Goal: Transaction & Acquisition: Download file/media

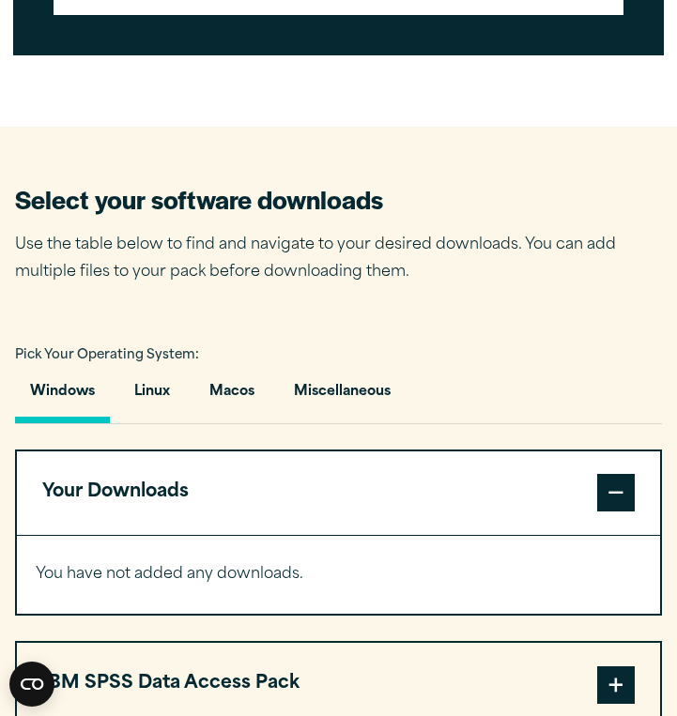
scroll to position [1040, 0]
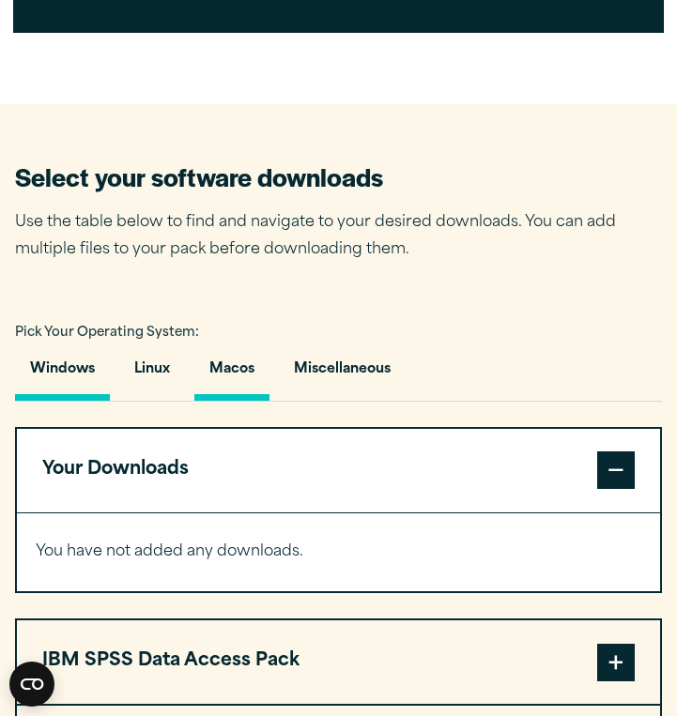
click at [247, 358] on button "Macos" at bounding box center [231, 374] width 75 height 54
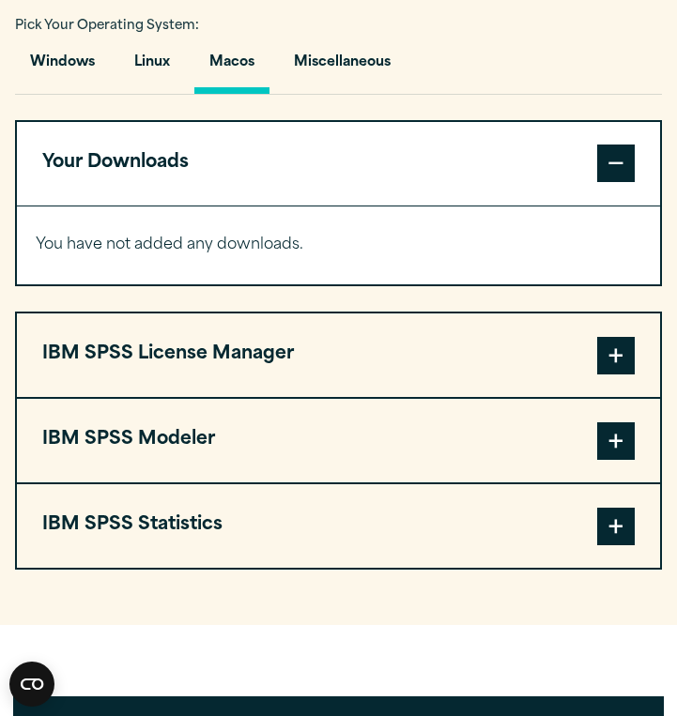
scroll to position [1373, 0]
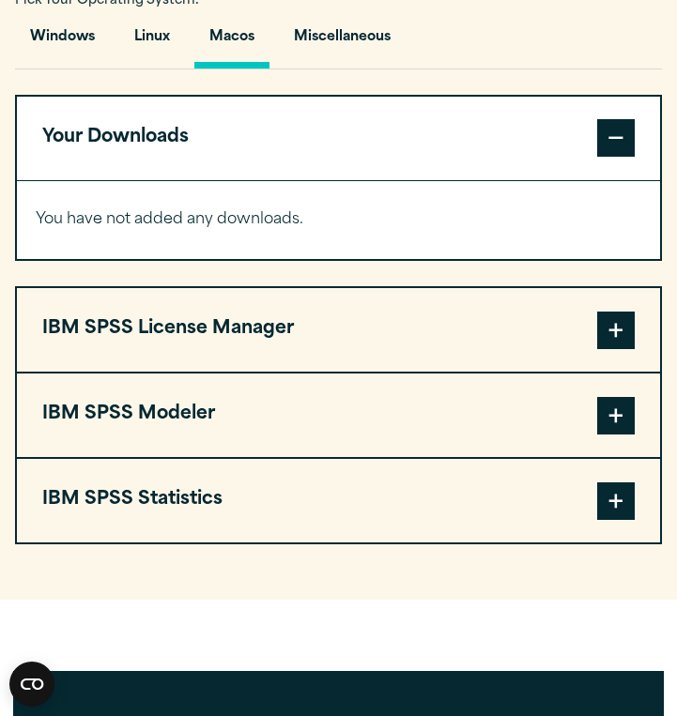
click at [269, 508] on button "IBM SPSS Statistics" at bounding box center [338, 501] width 643 height 84
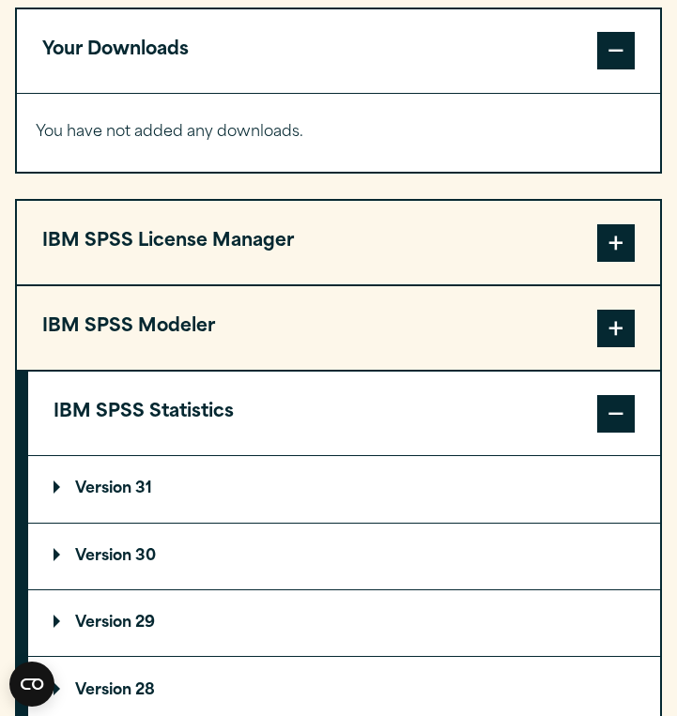
scroll to position [1514, 0]
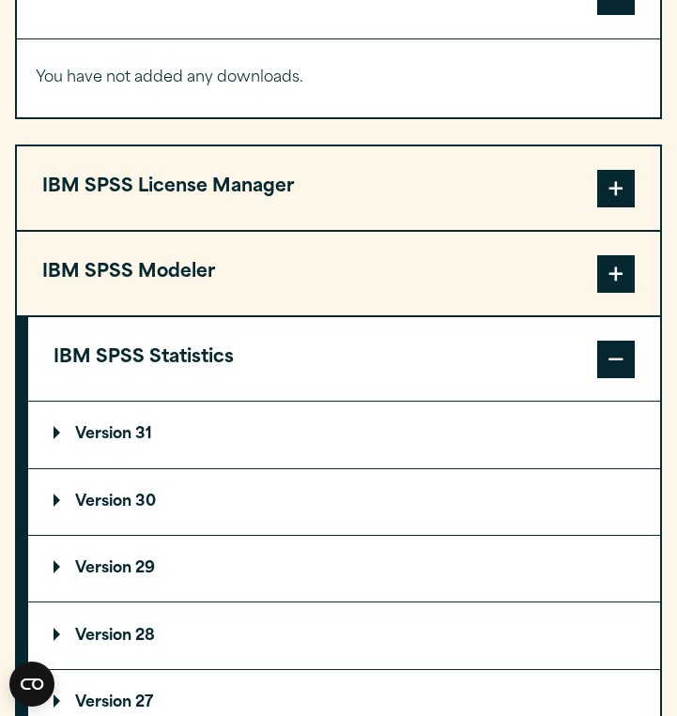
click at [269, 508] on summary "Version 30" at bounding box center [344, 502] width 632 height 66
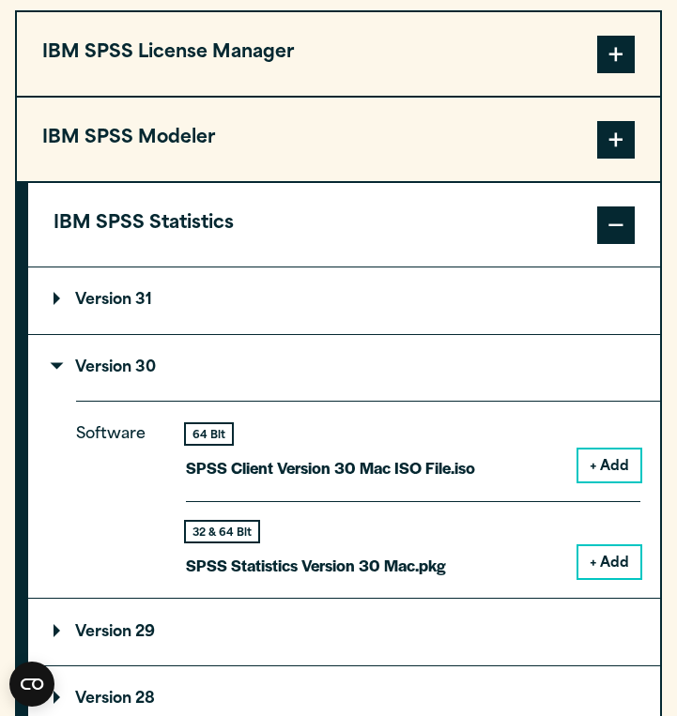
scroll to position [1652, 0]
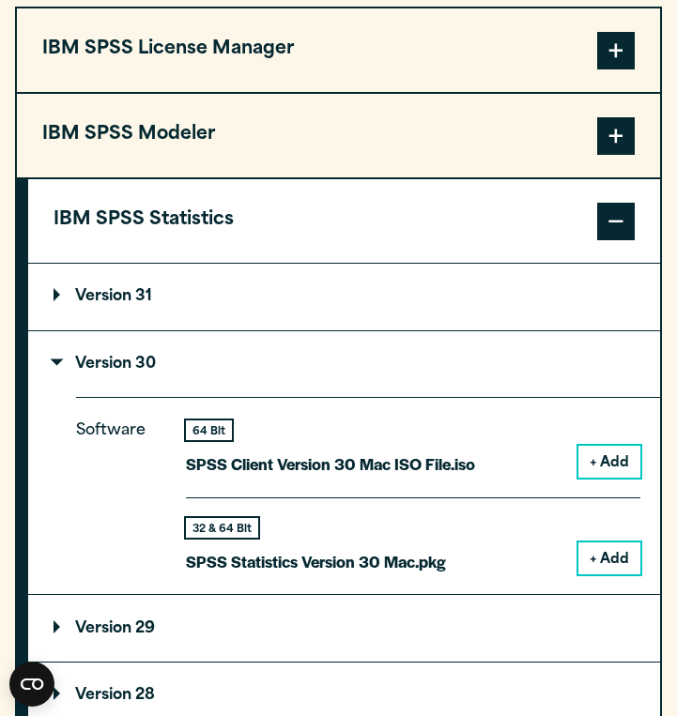
click at [617, 544] on button "+ Add" at bounding box center [609, 559] width 62 height 32
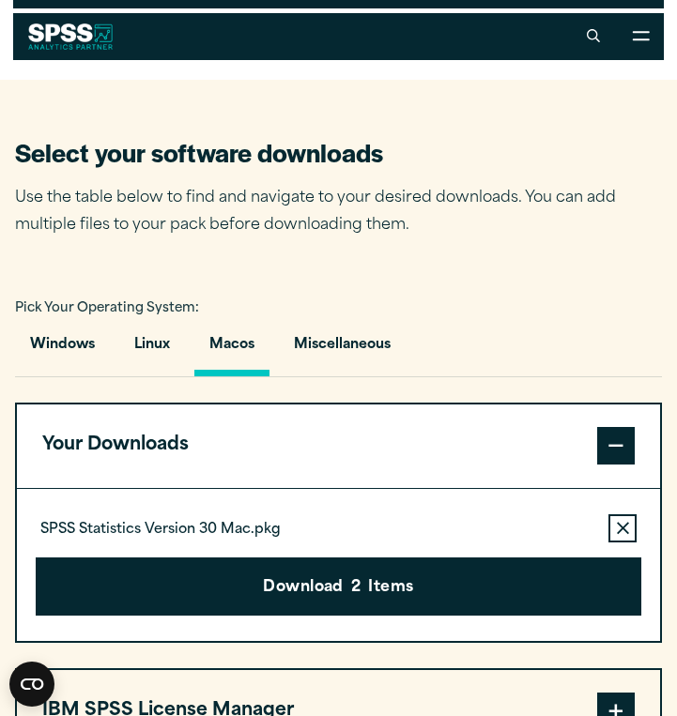
scroll to position [1064, 0]
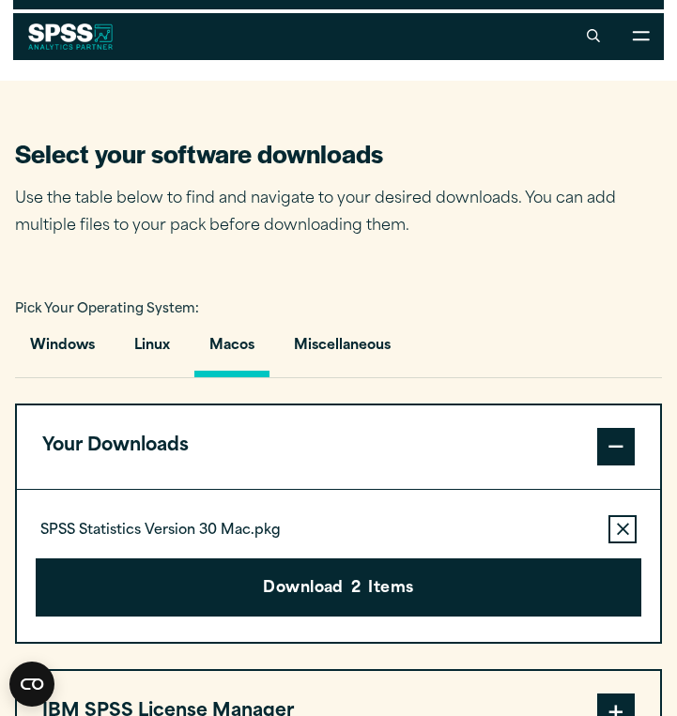
click at [611, 466] on span at bounding box center [616, 447] width 38 height 38
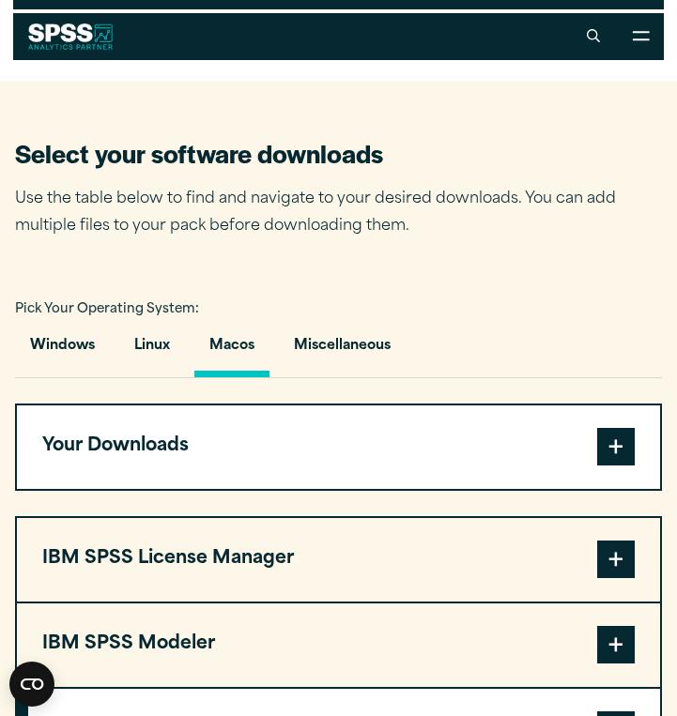
click at [608, 447] on span at bounding box center [616, 447] width 38 height 38
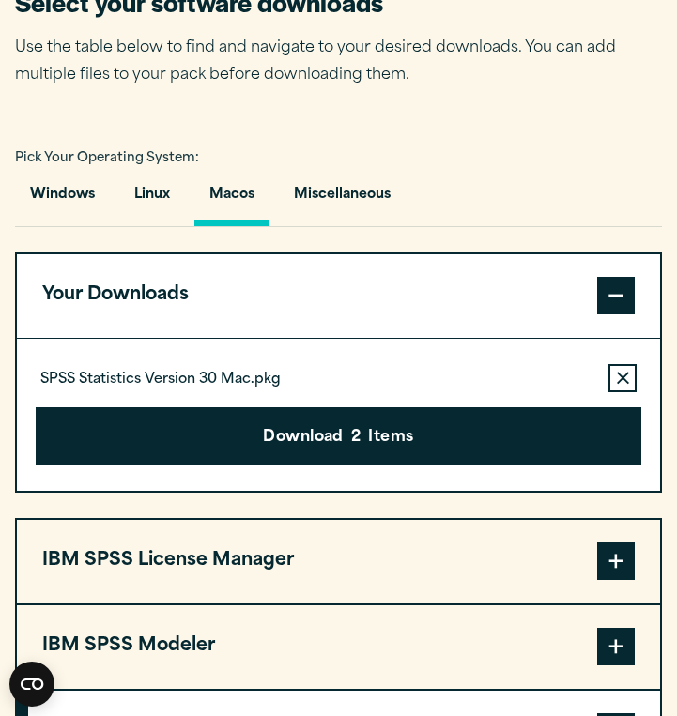
scroll to position [1221, 0]
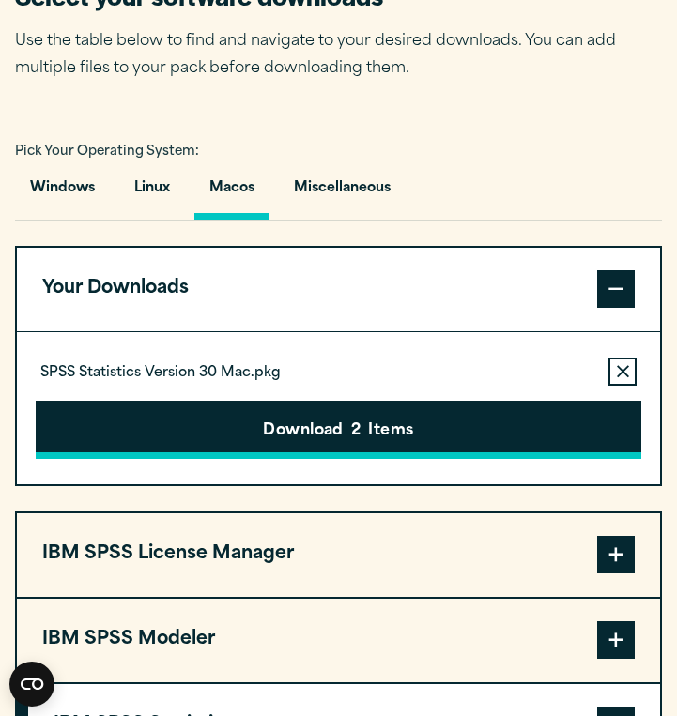
click at [563, 424] on button "Download 2 Items" at bounding box center [339, 430] width 606 height 58
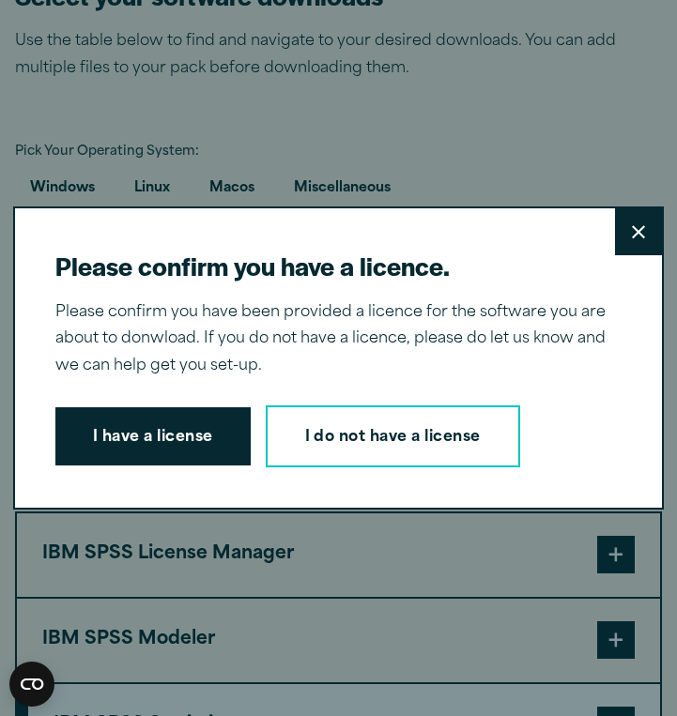
click at [621, 231] on button "Close" at bounding box center [638, 231] width 47 height 47
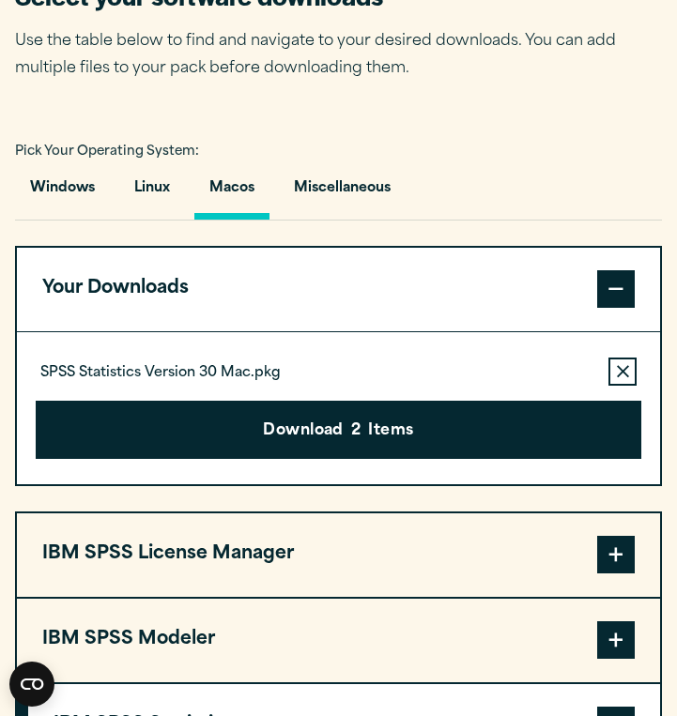
click at [617, 364] on button "Remove this item from your software download list" at bounding box center [622, 372] width 28 height 28
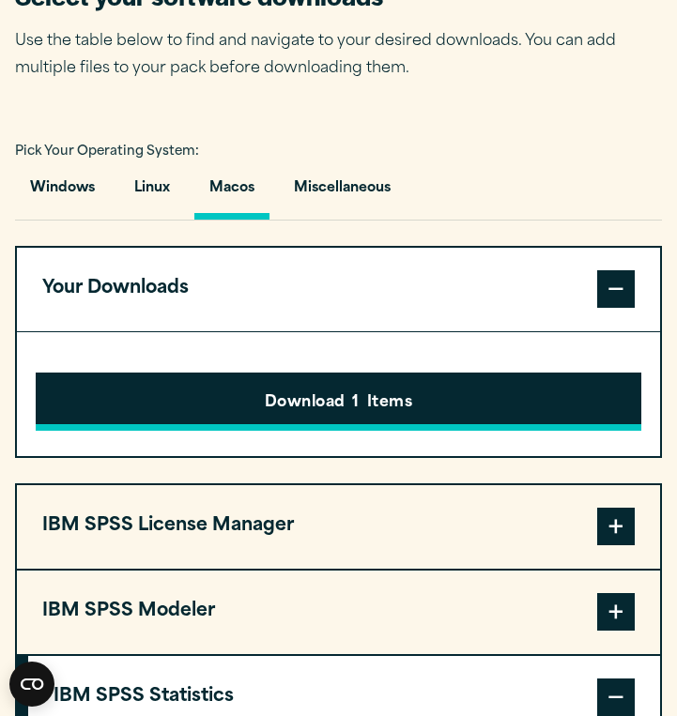
click at [545, 401] on button "Download 1 Items" at bounding box center [339, 402] width 606 height 58
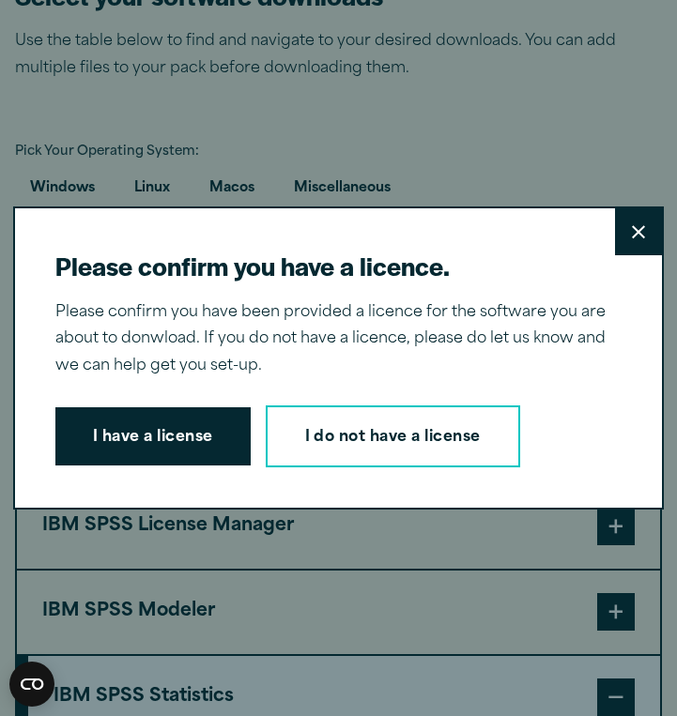
click at [654, 230] on button "Close" at bounding box center [638, 231] width 47 height 47
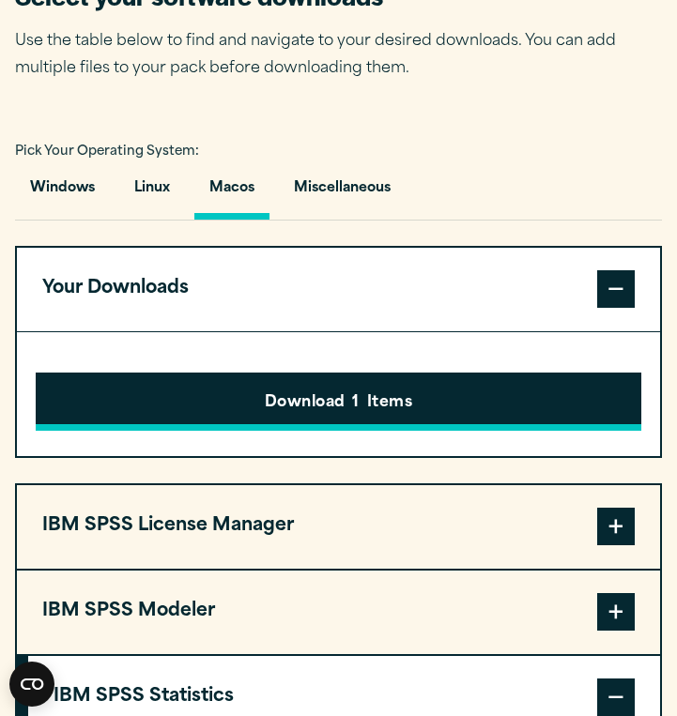
click at [508, 406] on button "Download 1 Items" at bounding box center [339, 402] width 606 height 58
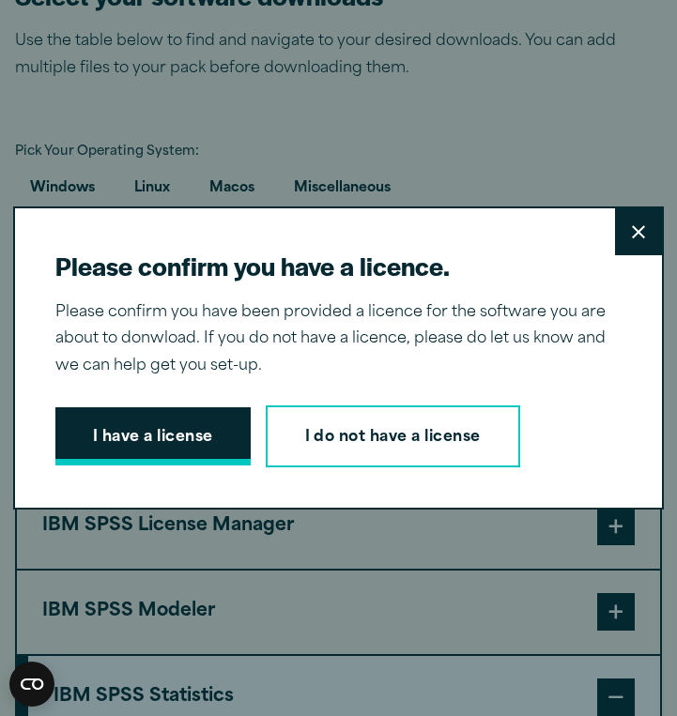
click at [139, 456] on button "I have a license" at bounding box center [152, 436] width 195 height 58
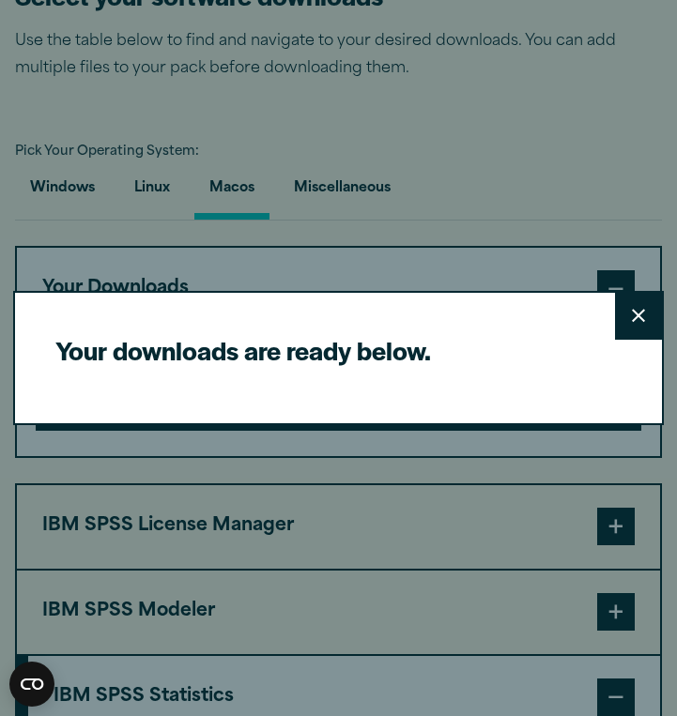
click at [649, 302] on button "Close" at bounding box center [638, 316] width 47 height 47
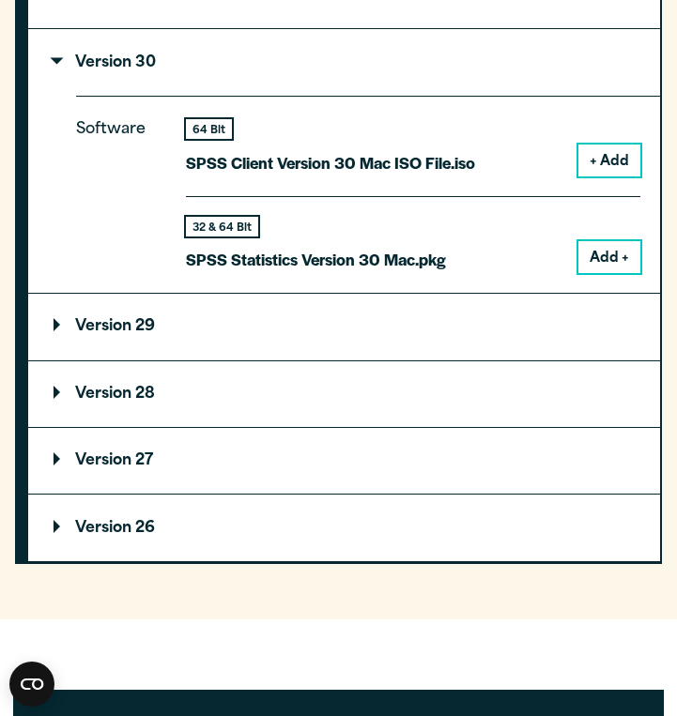
scroll to position [2003, 0]
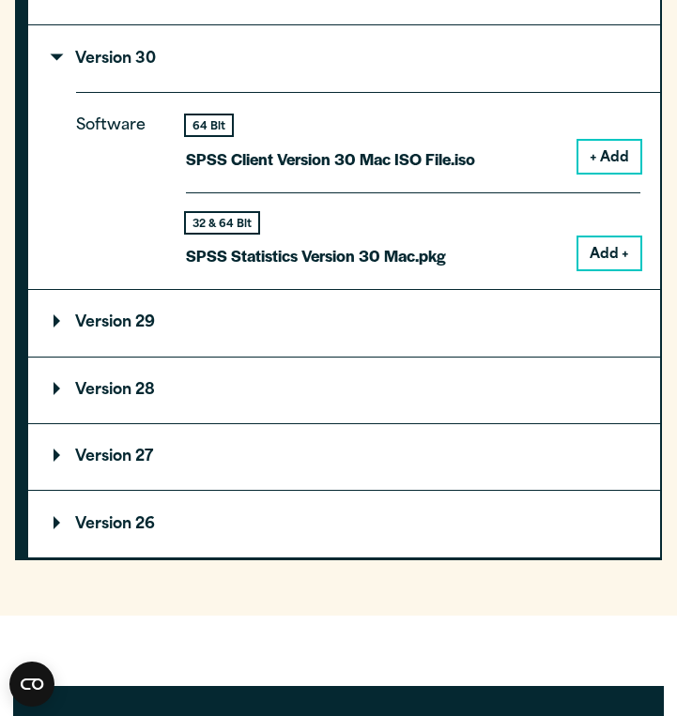
click at [592, 252] on button "Add +" at bounding box center [609, 254] width 62 height 32
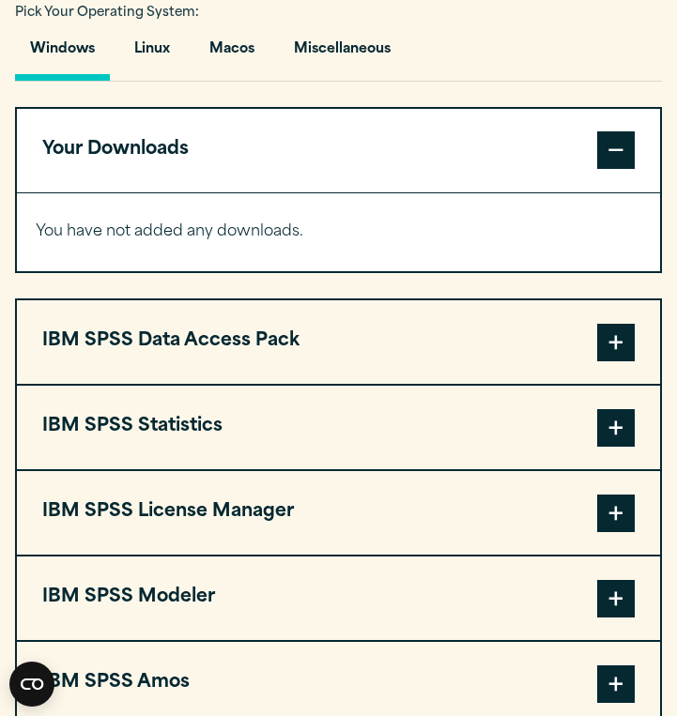
scroll to position [1360, 0]
click at [227, 55] on button "Macos" at bounding box center [231, 54] width 75 height 54
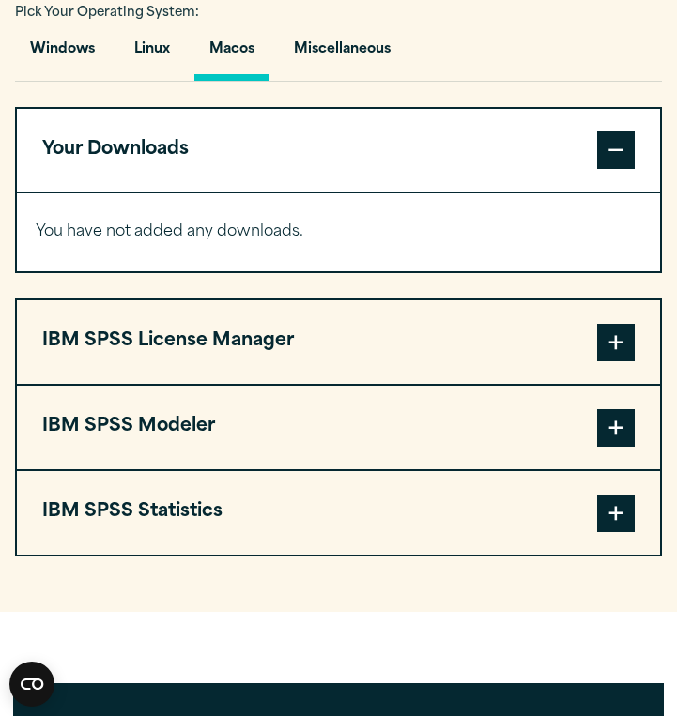
click at [270, 154] on button "Your Downloads" at bounding box center [338, 151] width 643 height 84
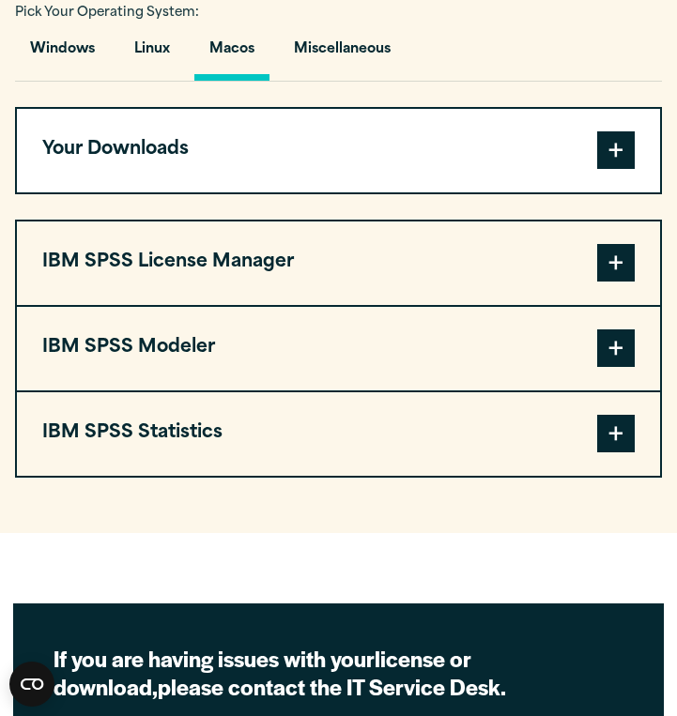
click at [196, 407] on button "IBM SPSS Statistics" at bounding box center [338, 434] width 643 height 84
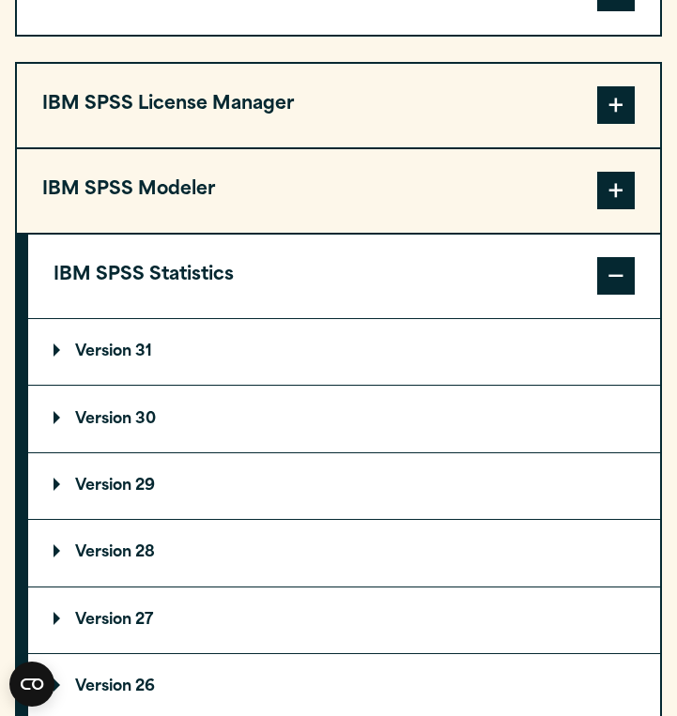
scroll to position [1526, 0]
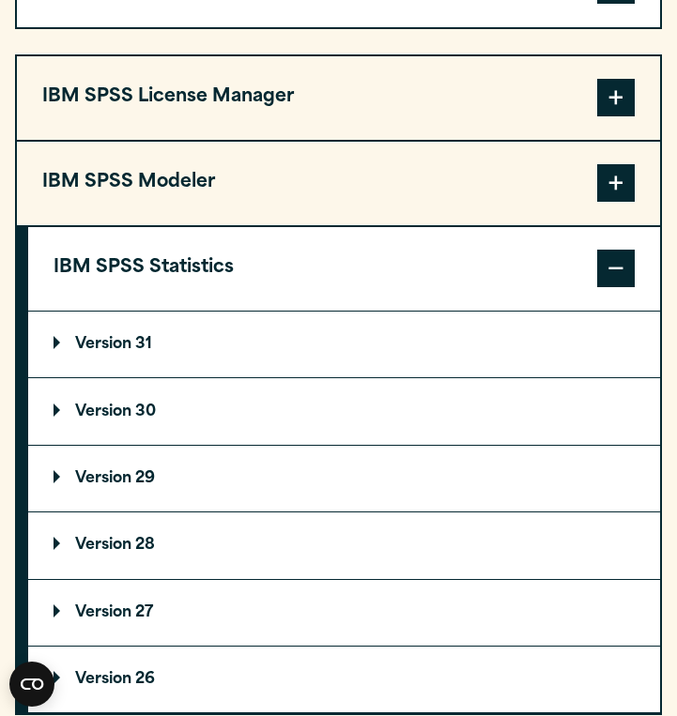
click at [196, 407] on summary "Version 30" at bounding box center [344, 411] width 632 height 66
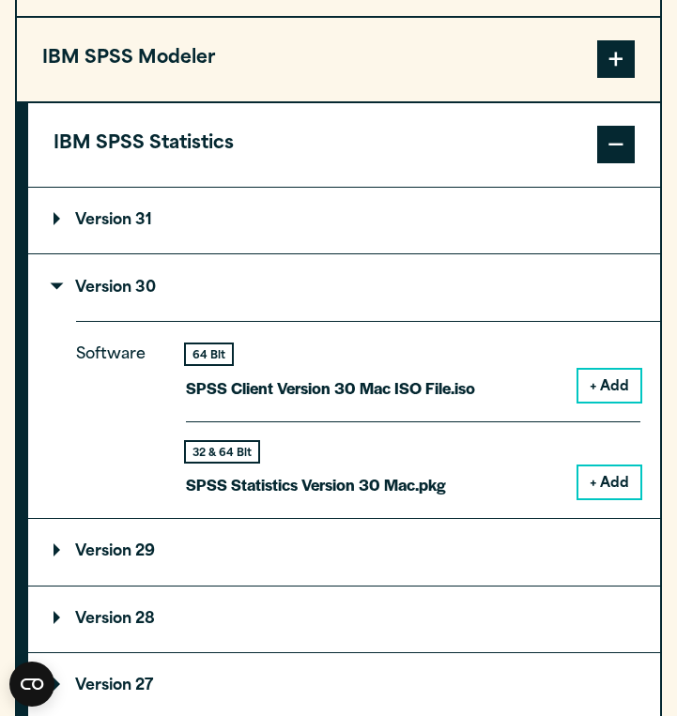
scroll to position [1665, 0]
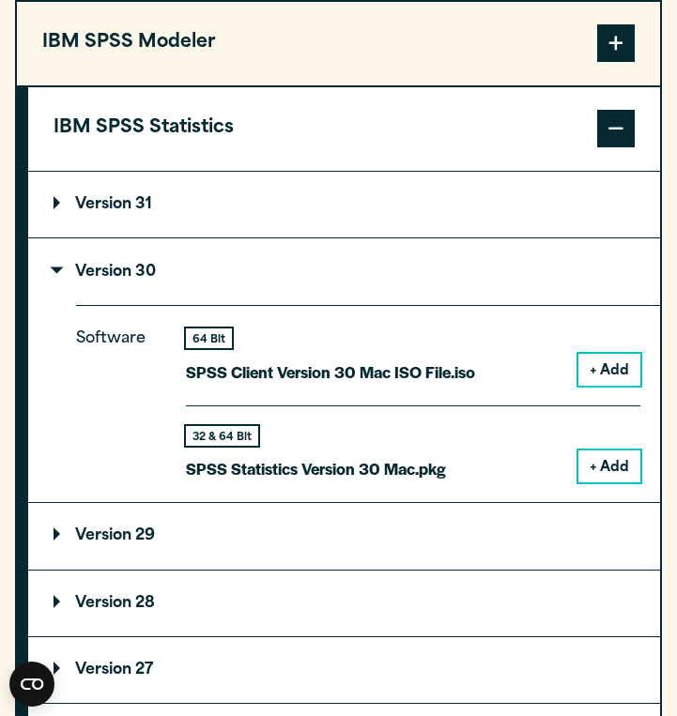
click at [605, 463] on button "+ Add" at bounding box center [609, 467] width 62 height 32
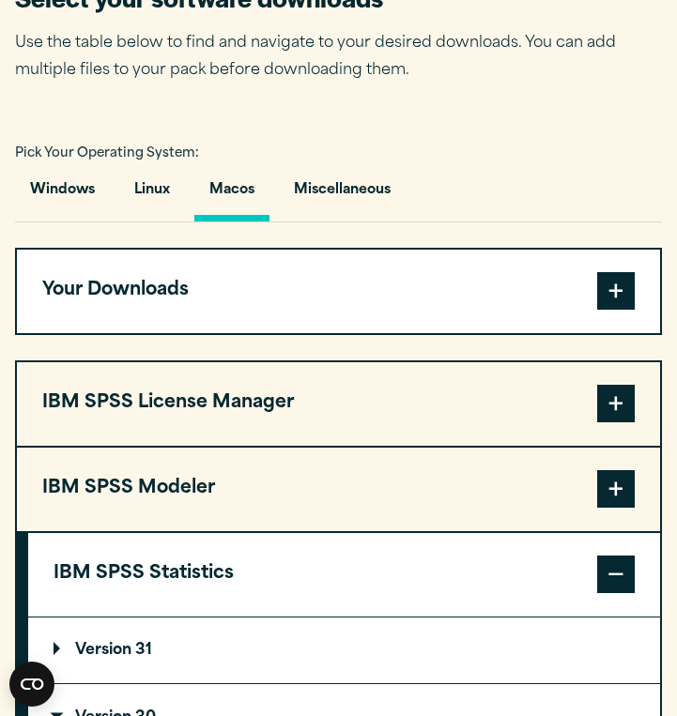
scroll to position [1221, 0]
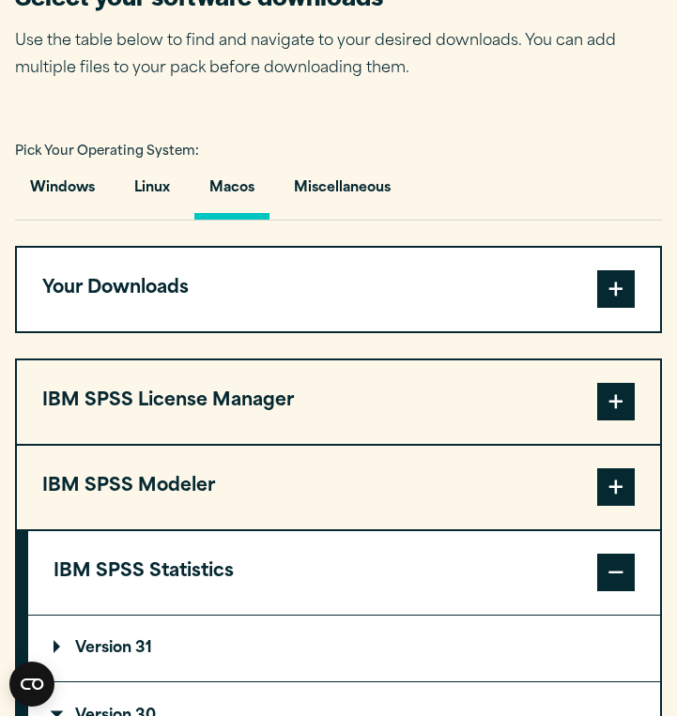
click at [621, 302] on span at bounding box center [616, 289] width 38 height 38
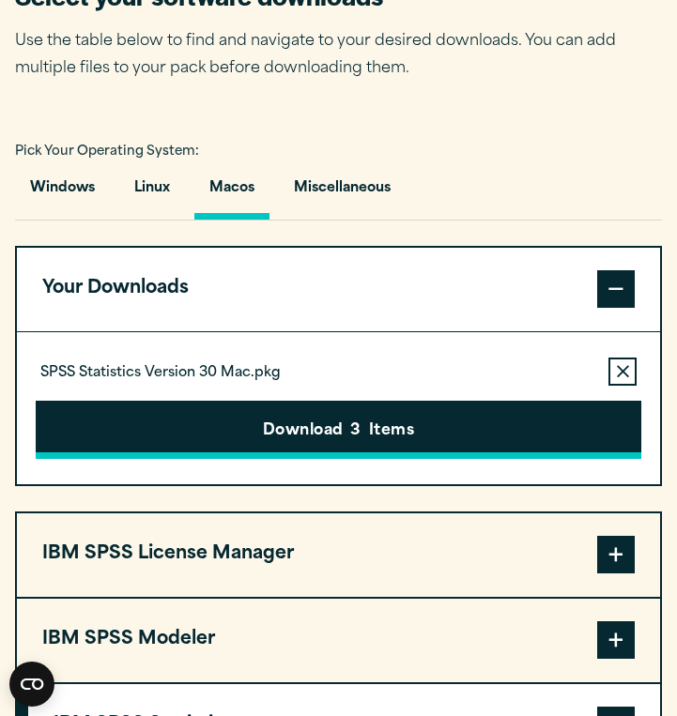
click at [490, 449] on button "Download 3 Items" at bounding box center [339, 430] width 606 height 58
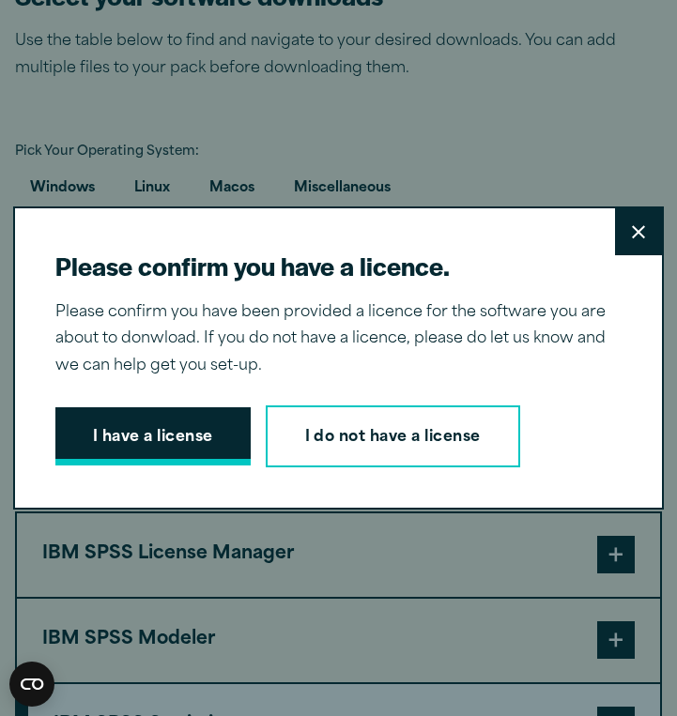
click at [143, 428] on button "I have a license" at bounding box center [152, 436] width 195 height 58
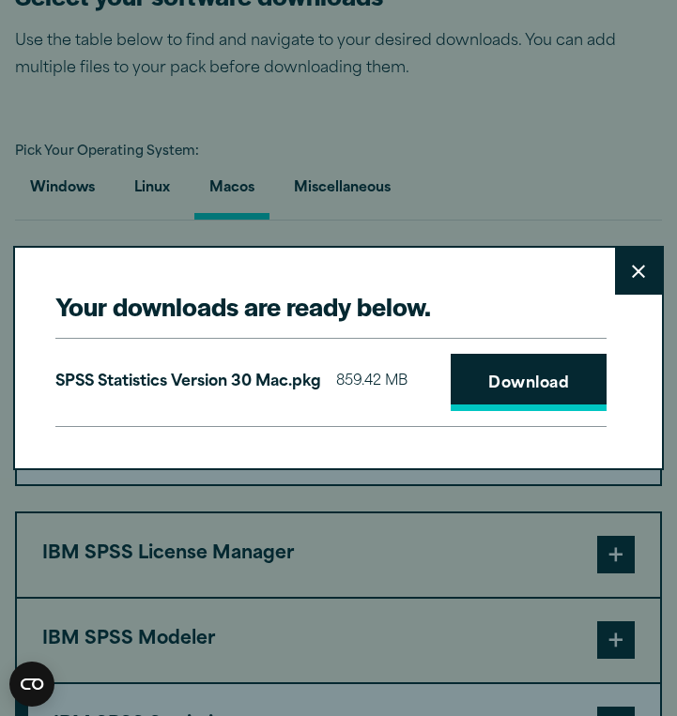
click at [551, 373] on link "Download" at bounding box center [529, 383] width 156 height 58
click at [521, 385] on link "Download" at bounding box center [529, 383] width 156 height 58
